Goal: Transaction & Acquisition: Purchase product/service

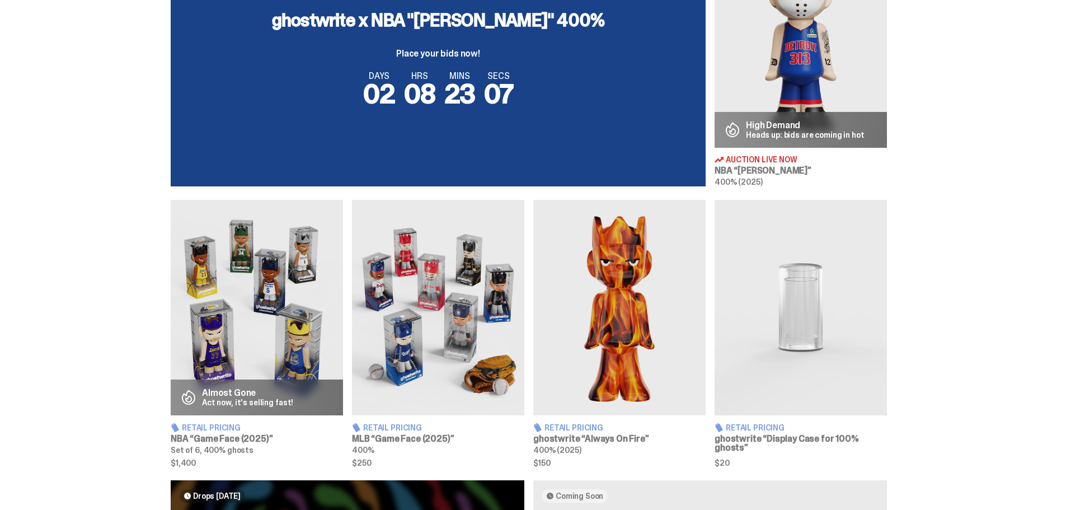
scroll to position [503, 0]
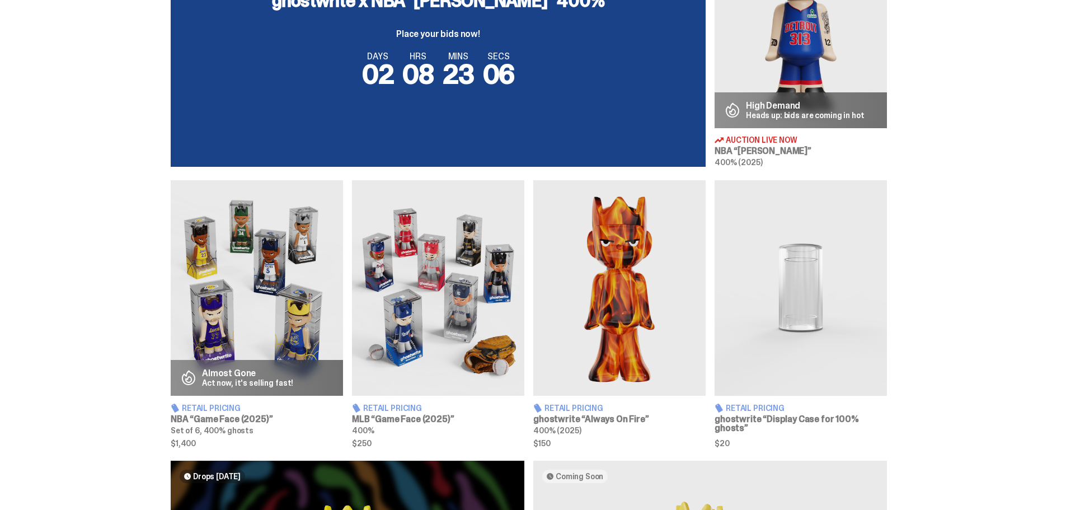
click at [256, 294] on img at bounding box center [257, 287] width 172 height 215
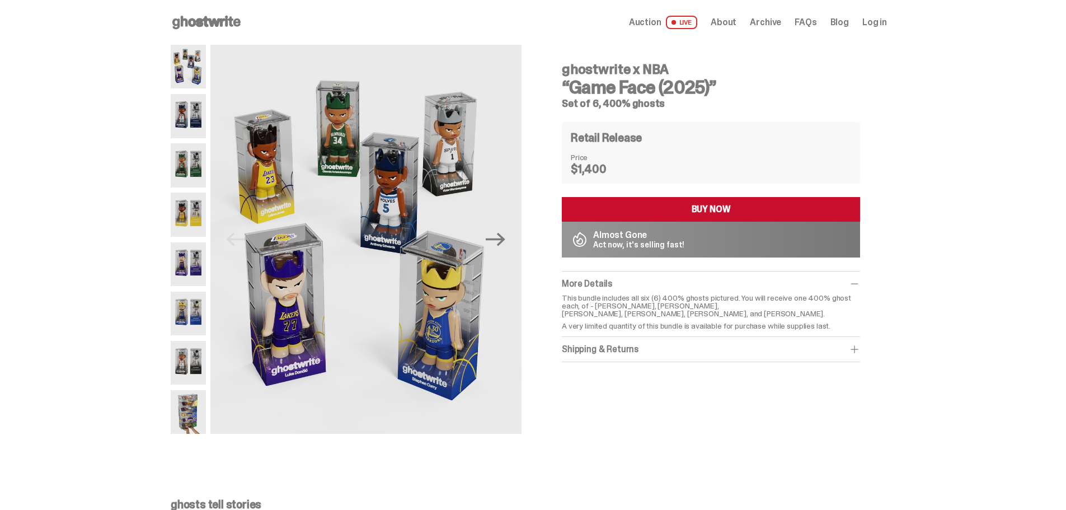
click at [648, 26] on span "Auction" at bounding box center [645, 22] width 32 height 9
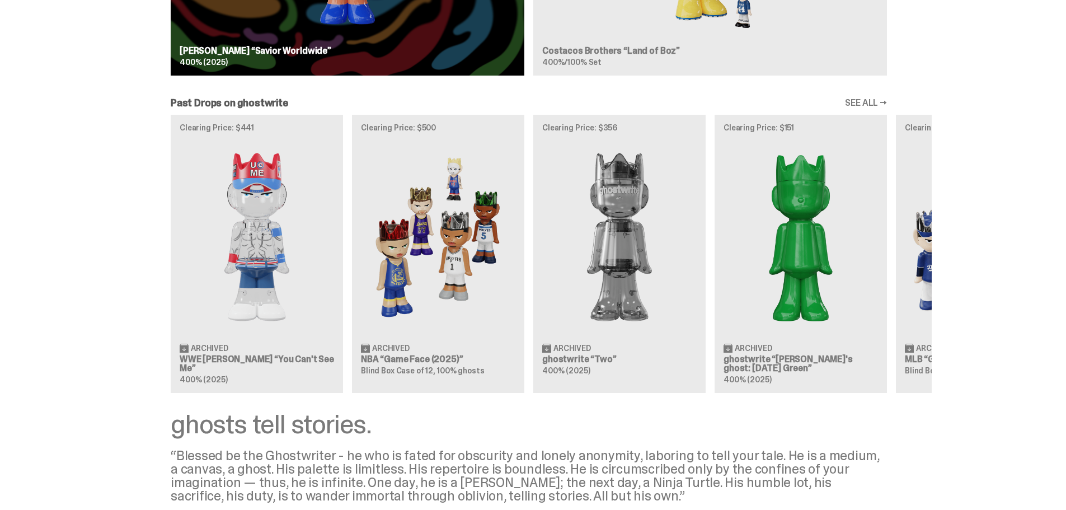
scroll to position [1039, 0]
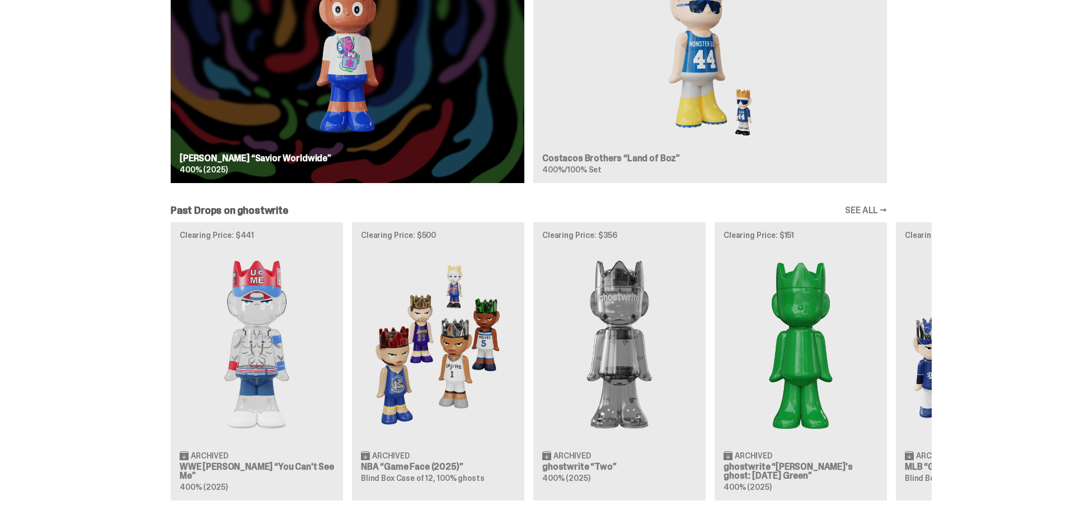
click at [434, 245] on div "Clearing Price: $441 Archived WWE John Cena “You Can't See Me” 400% (2025) Clea…" at bounding box center [529, 360] width 806 height 277
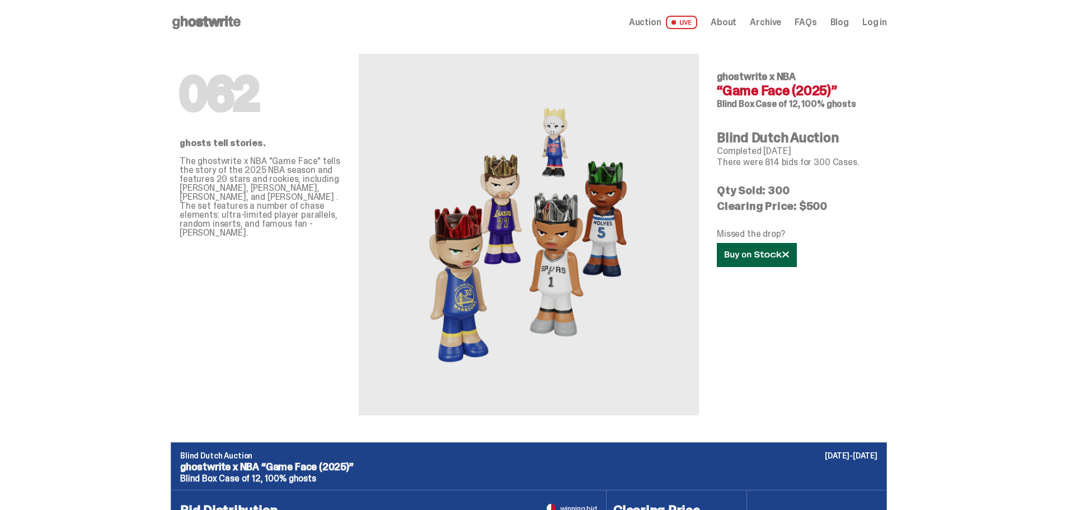
click at [761, 257] on use at bounding box center [756, 255] width 64 height 8
click at [692, 19] on span "LIVE" at bounding box center [682, 22] width 32 height 13
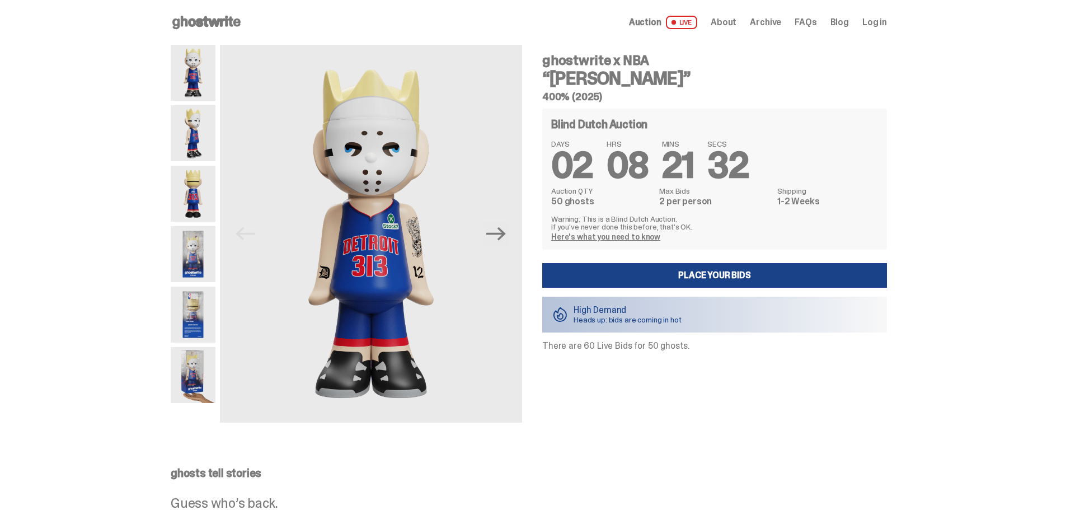
click at [654, 23] on span "Auction" at bounding box center [645, 22] width 32 height 9
click at [180, 27] on use at bounding box center [206, 22] width 68 height 13
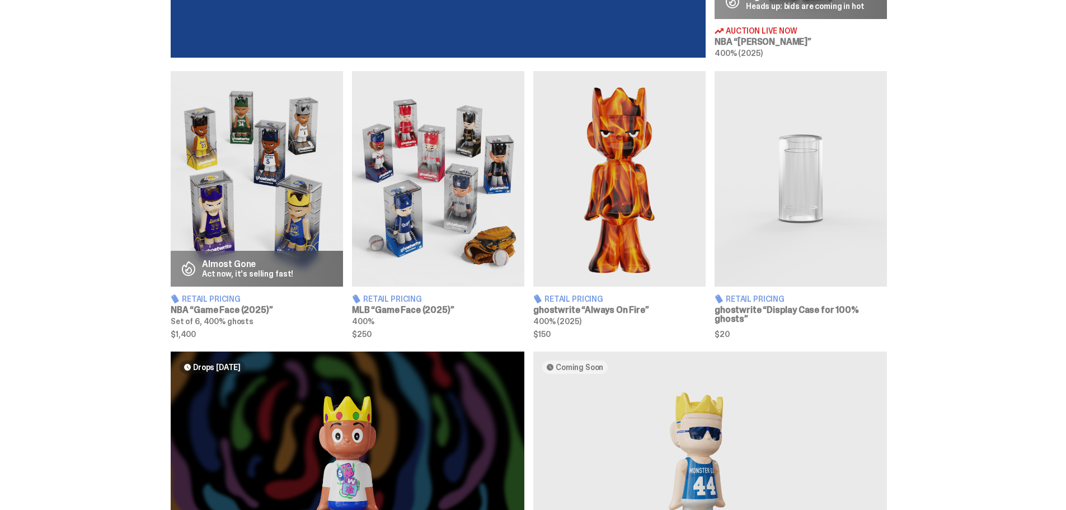
scroll to position [783, 0]
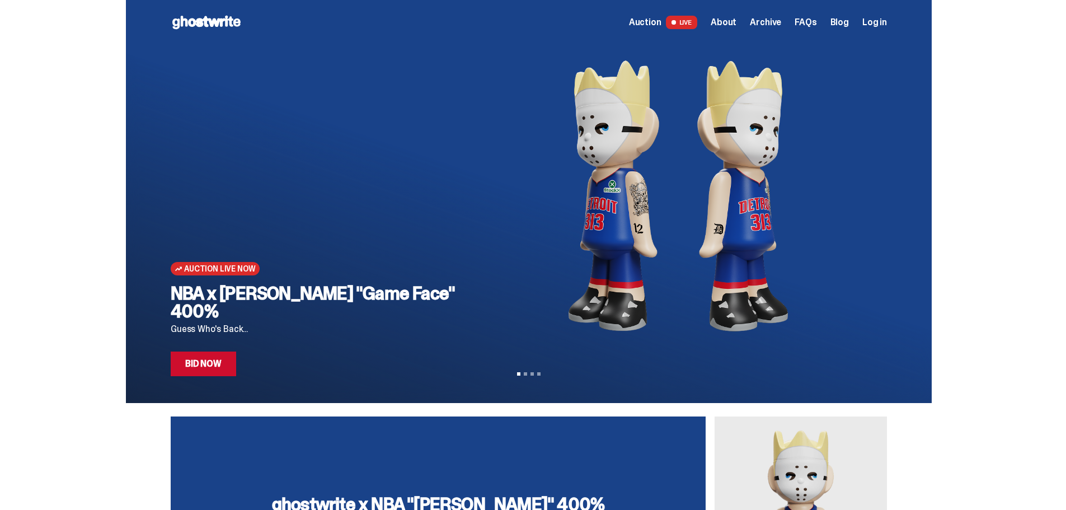
click at [775, 25] on span "Archive" at bounding box center [765, 22] width 31 height 9
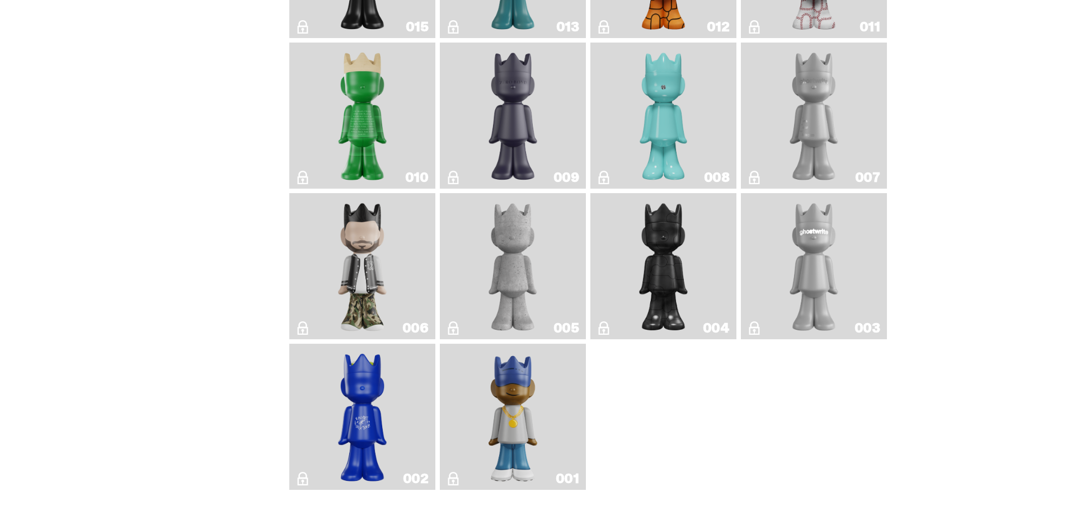
scroll to position [2113, 0]
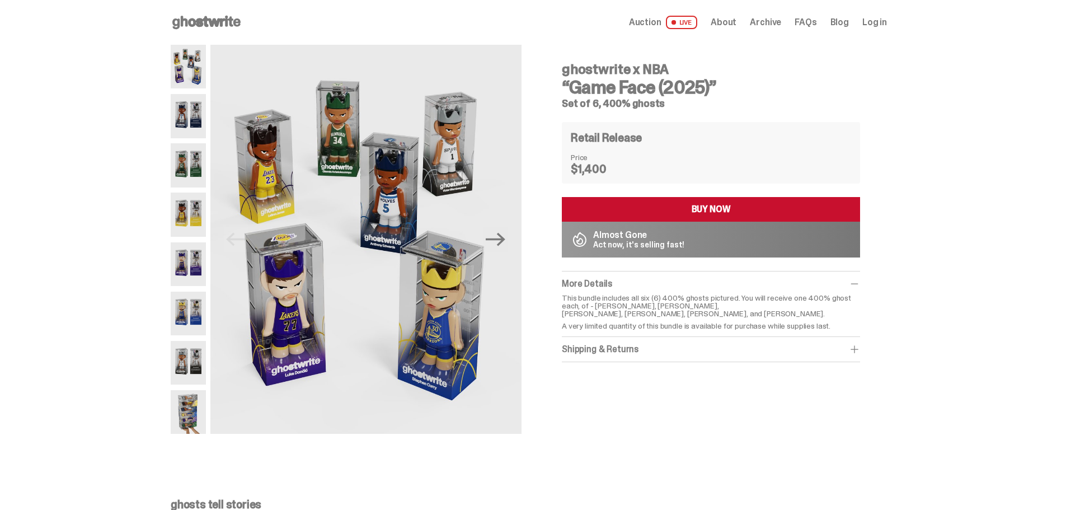
click at [714, 208] on div "BUY NOW" at bounding box center [710, 209] width 39 height 9
click at [186, 110] on img at bounding box center [188, 116] width 35 height 44
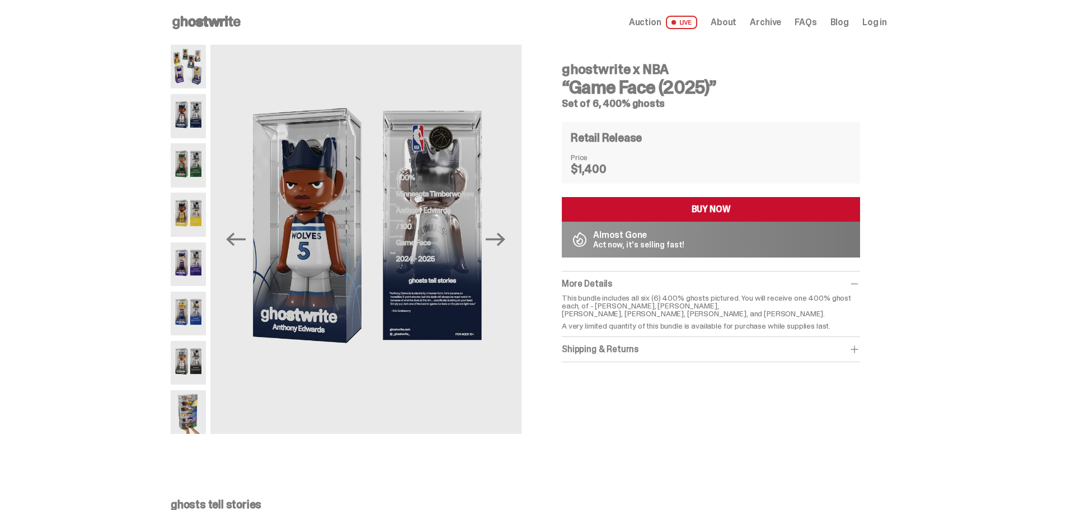
click at [190, 181] on img at bounding box center [188, 165] width 35 height 44
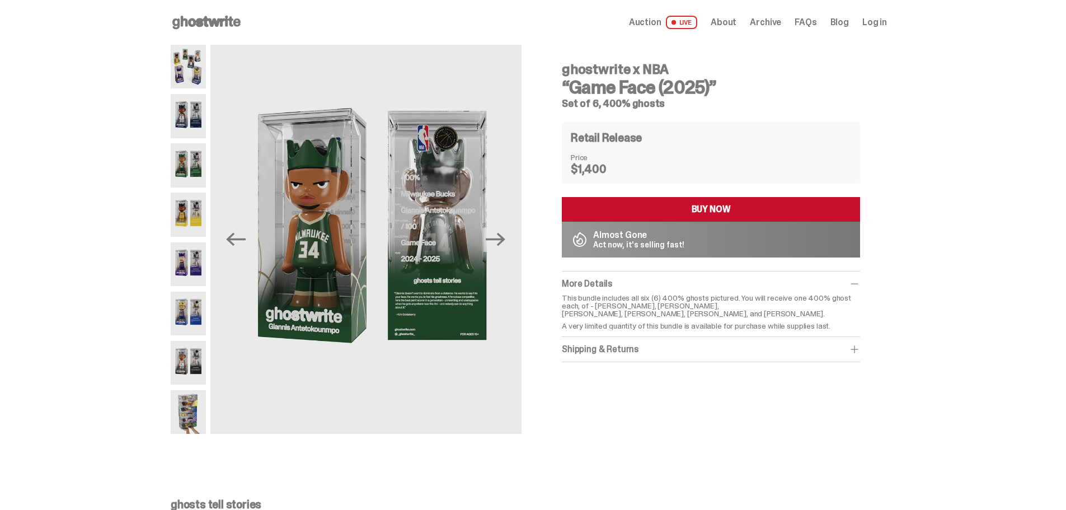
click at [189, 220] on img at bounding box center [188, 214] width 35 height 44
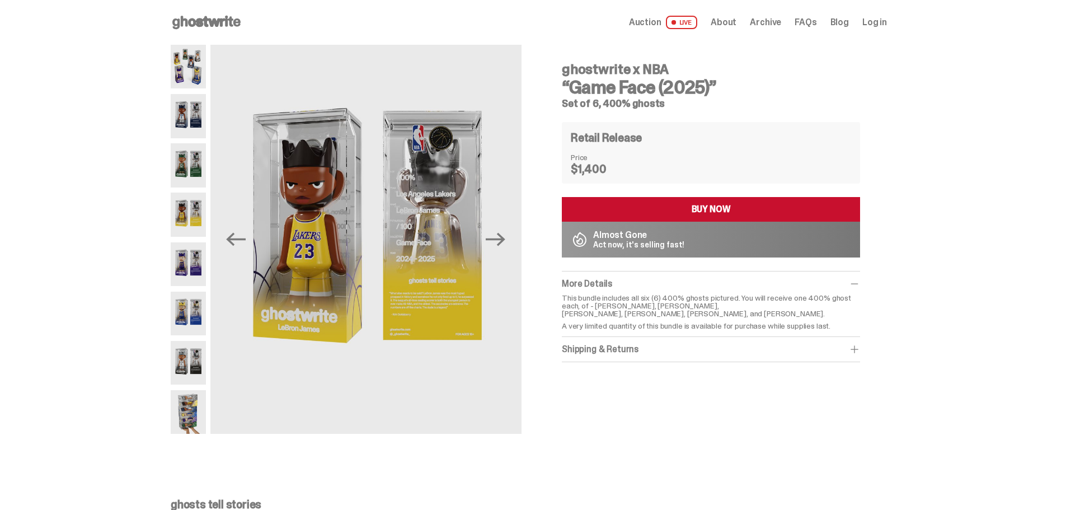
click at [181, 257] on img at bounding box center [188, 264] width 35 height 44
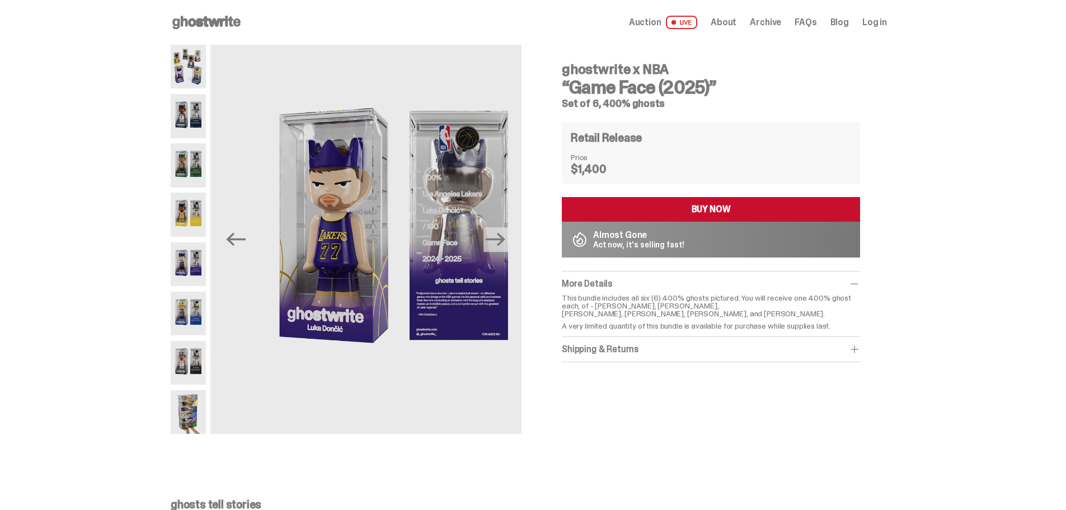
click at [186, 313] on img at bounding box center [188, 313] width 35 height 44
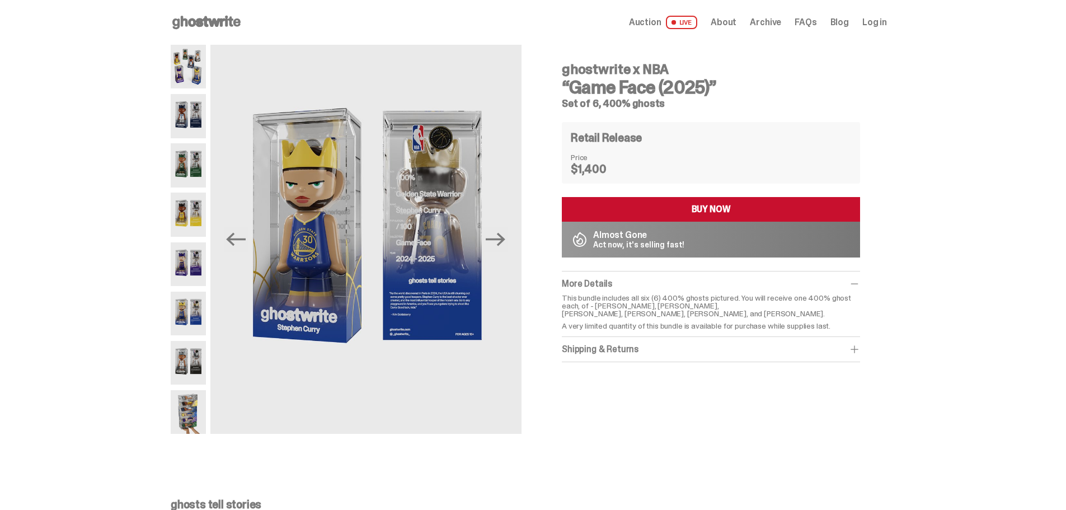
click at [190, 356] on img at bounding box center [188, 363] width 35 height 44
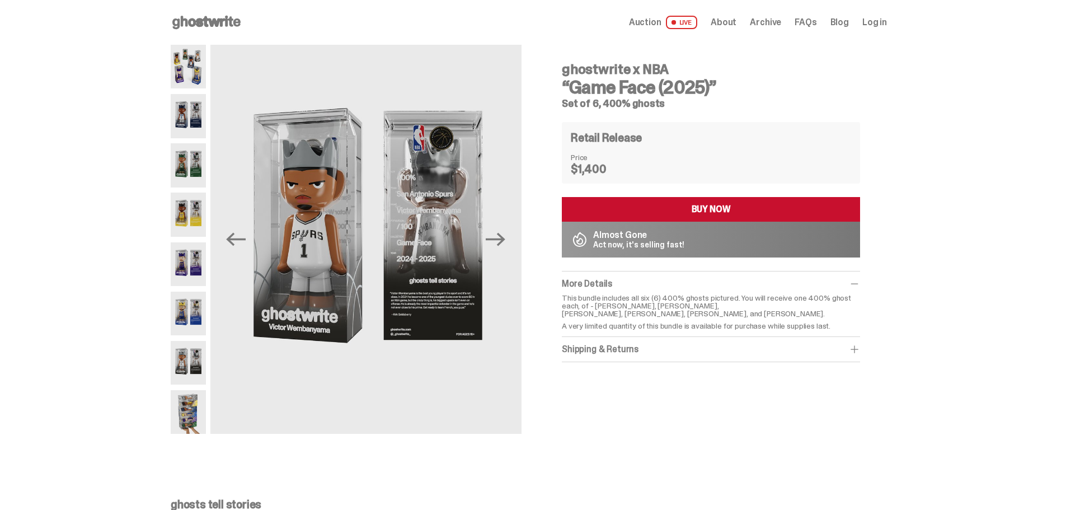
click at [191, 409] on img at bounding box center [188, 412] width 35 height 44
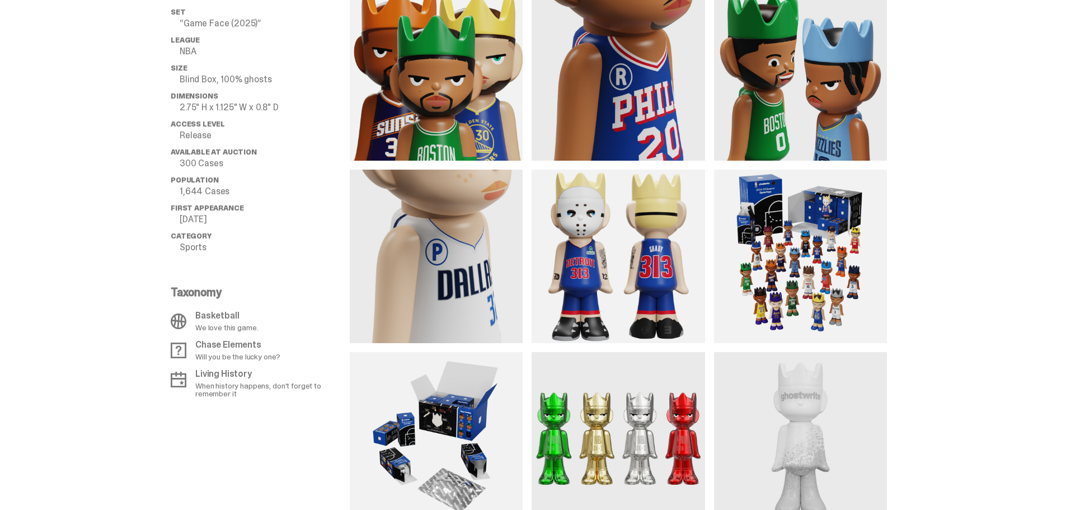
scroll to position [895, 0]
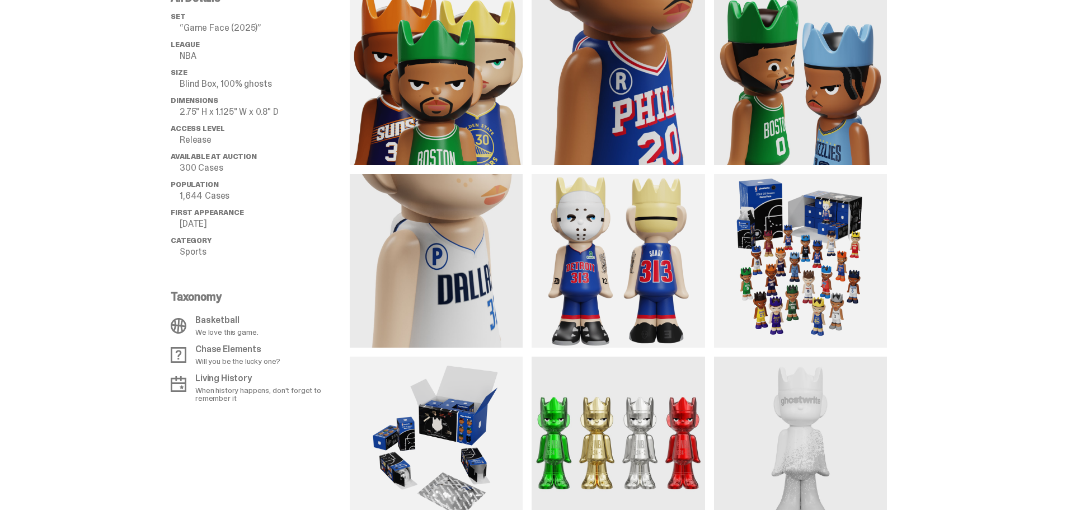
click at [792, 253] on img at bounding box center [800, 260] width 173 height 173
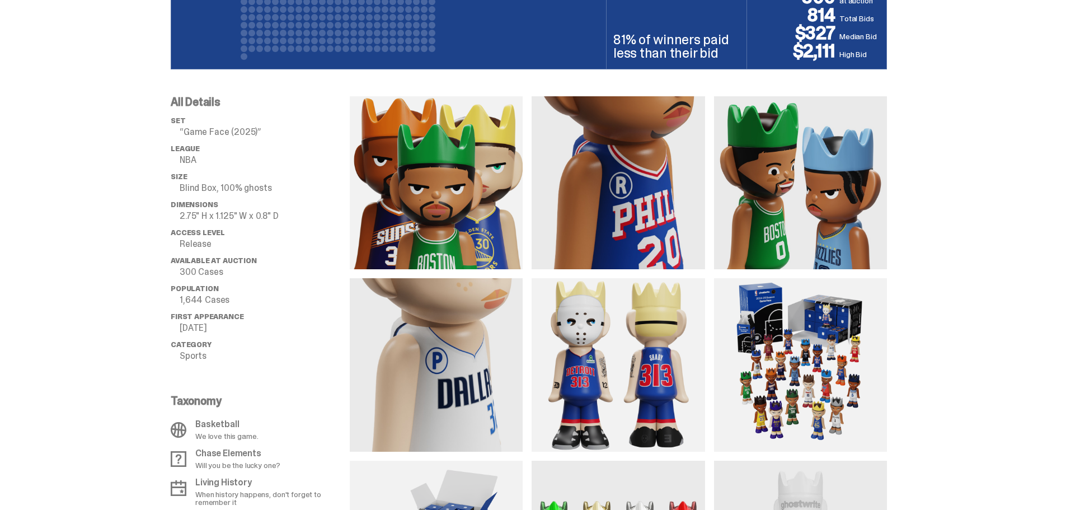
scroll to position [727, 0]
